Goal: Task Accomplishment & Management: Manage account settings

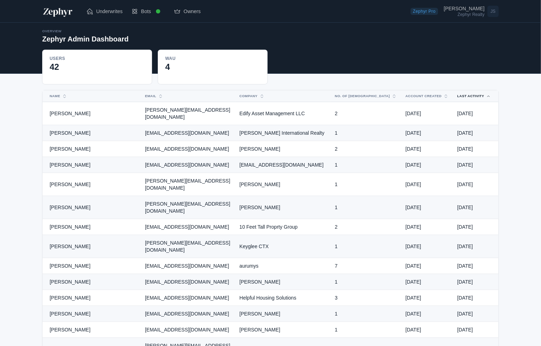
click at [468, 95] on button "Last Activity" at bounding box center [470, 95] width 34 height 11
